Goal: Information Seeking & Learning: Learn about a topic

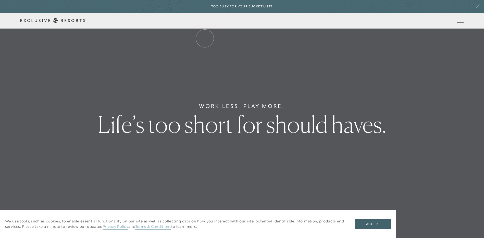
click at [0, 0] on link "The Collection" at bounding box center [0, 0] width 0 height 0
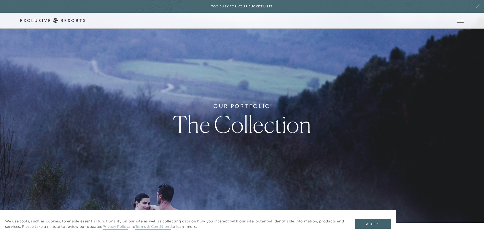
click at [0, 0] on link "Residence Collection" at bounding box center [0, 0] width 0 height 0
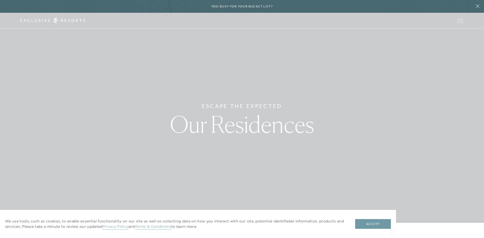
click at [389, 227] on button "Accept" at bounding box center [373, 224] width 36 height 10
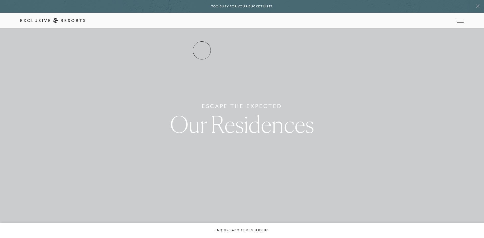
click at [0, 0] on link "Residence Collection" at bounding box center [0, 0] width 0 height 0
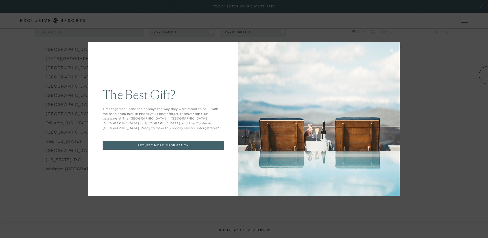
drag, startPoint x: 484, startPoint y: 28, endPoint x: 473, endPoint y: 50, distance: 24.5
click at [390, 50] on icon at bounding box center [391, 51] width 4 height 4
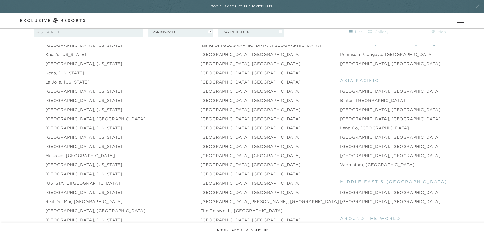
scroll to position [682, 0]
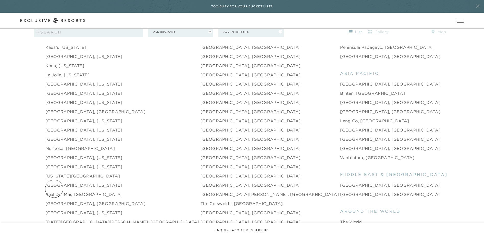
click at [54, 191] on link "Real del Mar, [GEOGRAPHIC_DATA]" at bounding box center [83, 194] width 77 height 6
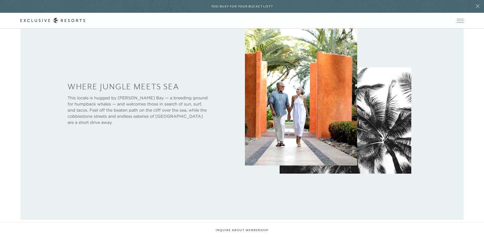
scroll to position [255, 0]
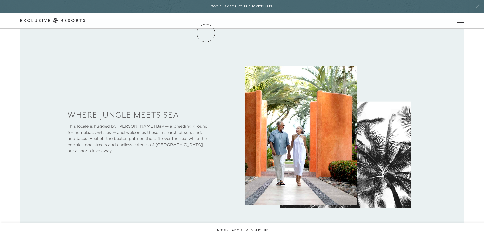
click at [0, 0] on link "The Collection" at bounding box center [0, 0] width 0 height 0
